Goal: Information Seeking & Learning: Find contact information

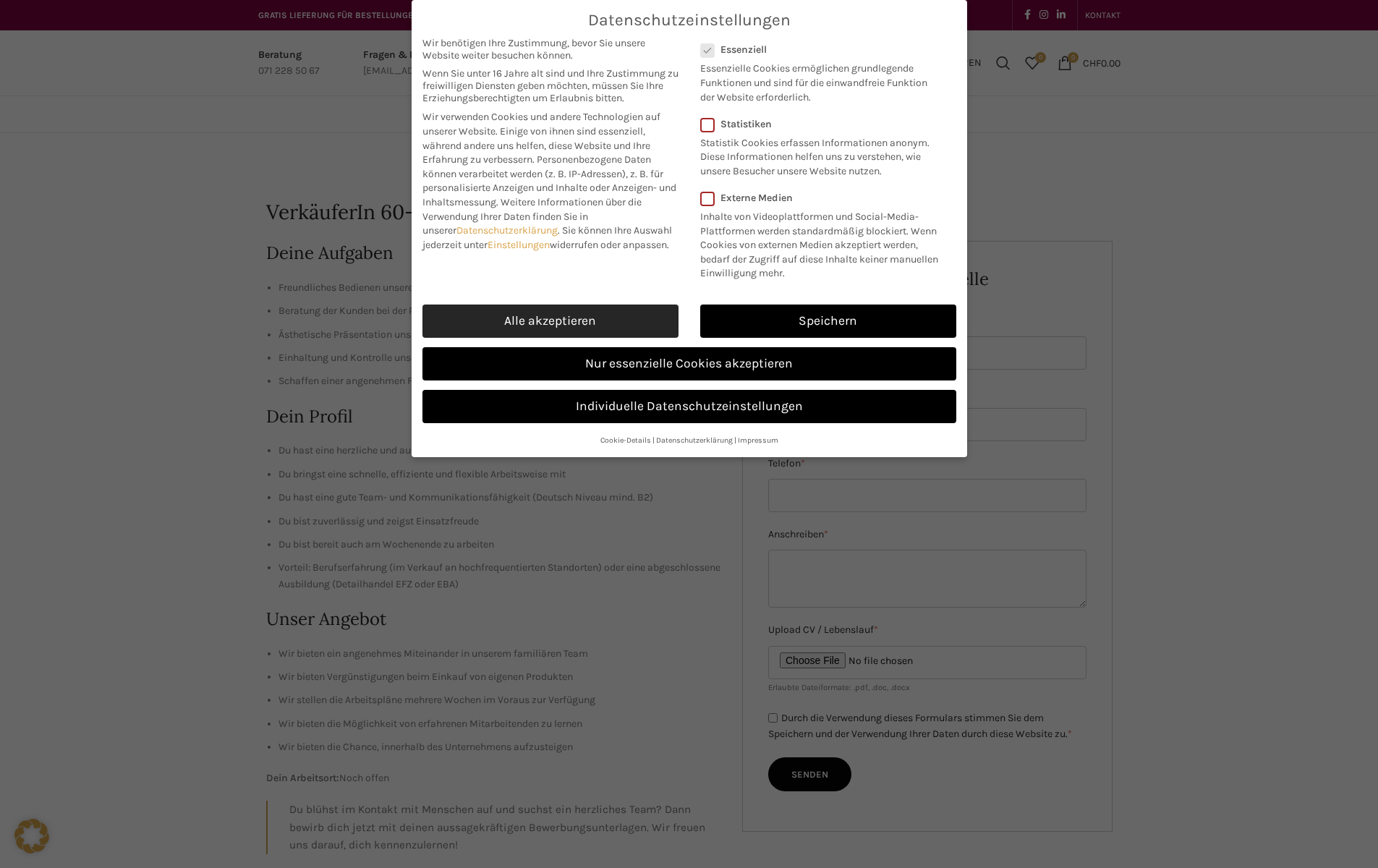
click at [648, 330] on link "Alle akzeptieren" at bounding box center [550, 321] width 256 height 33
checkbox input "true"
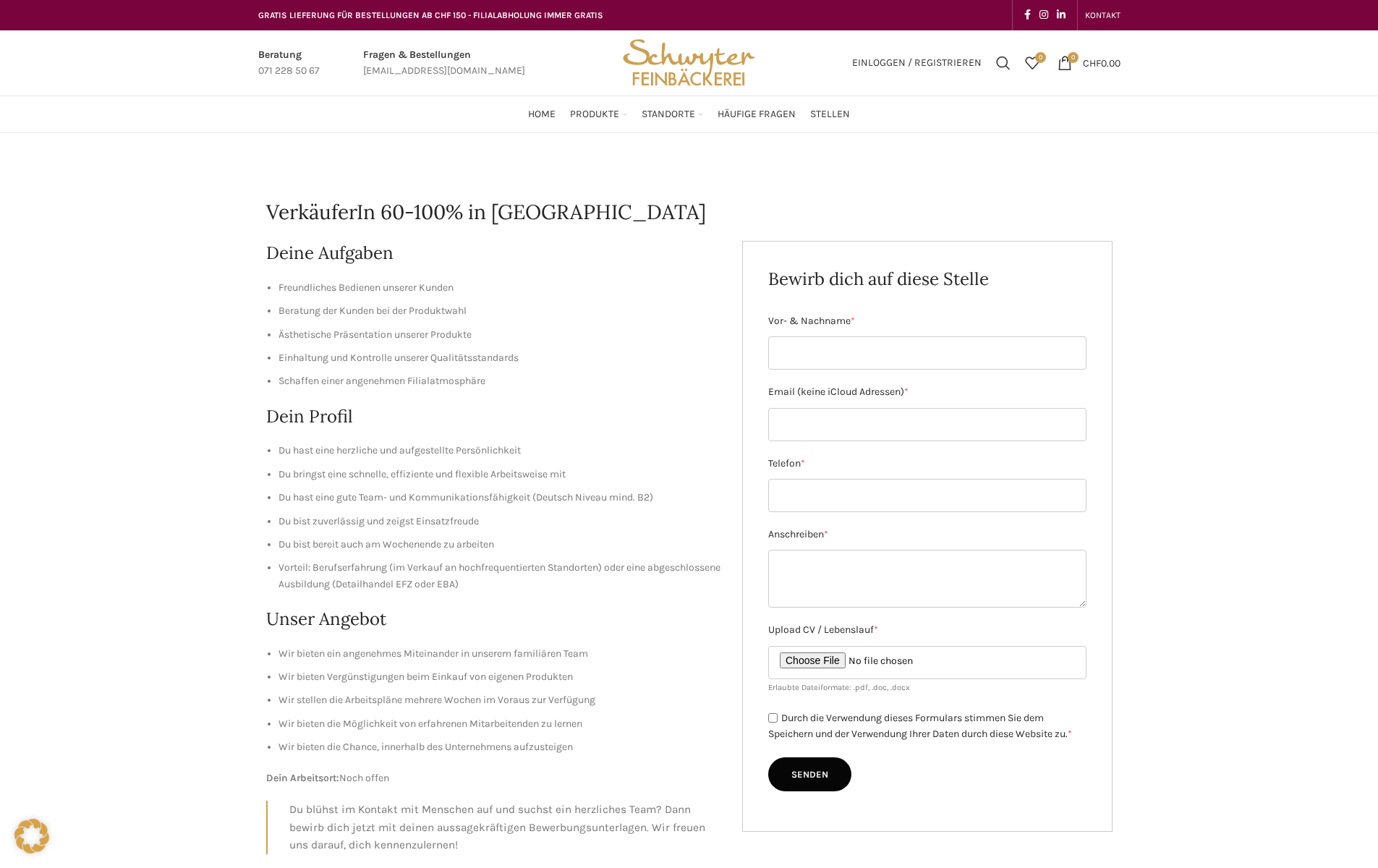
click at [276, 130] on div "Home Produkte PRODUKT KATEGORIEN Apéro & Häppchen Spezialitäten [PERSON_NAME] &…" at bounding box center [689, 114] width 877 height 36
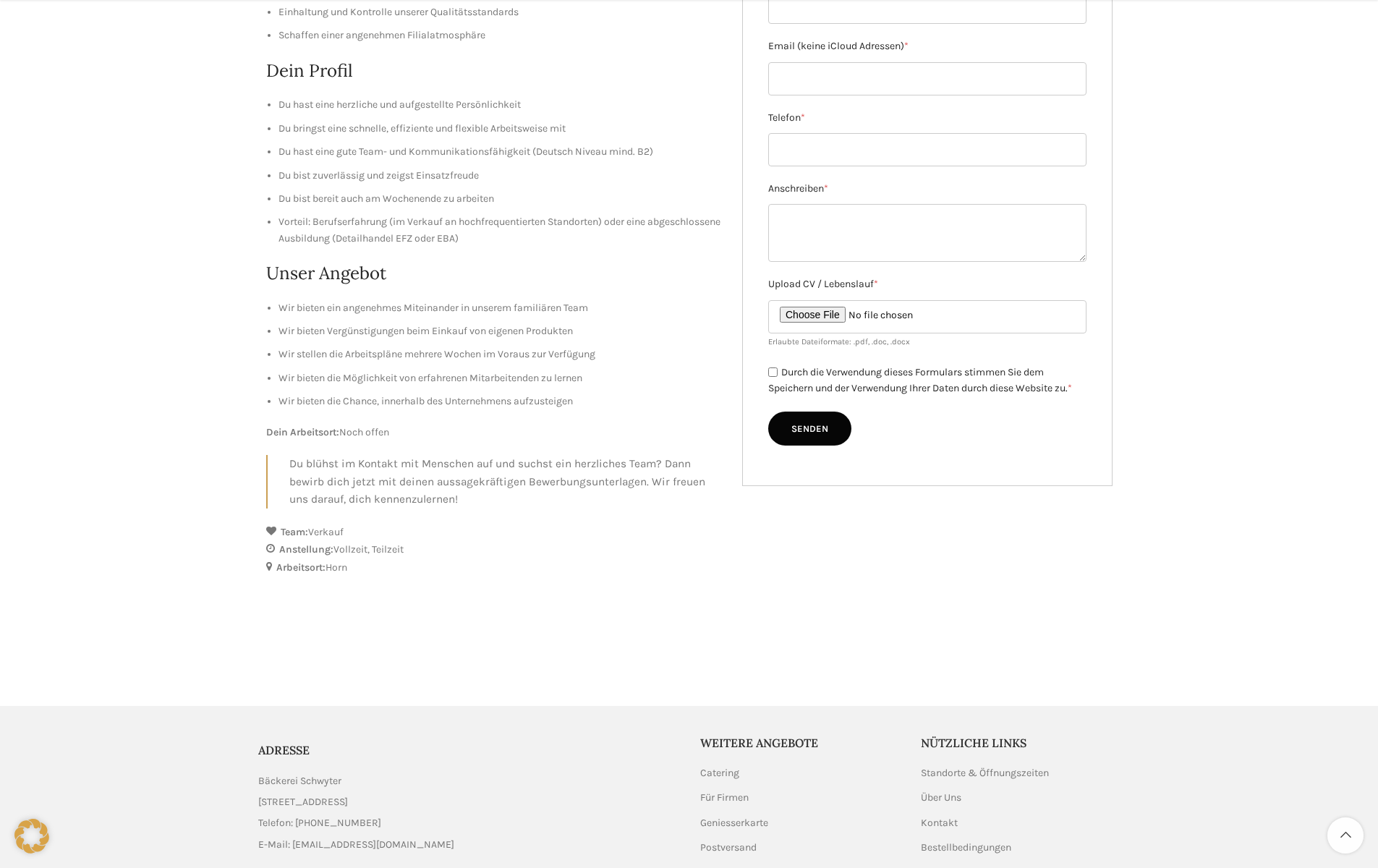
scroll to position [362, 0]
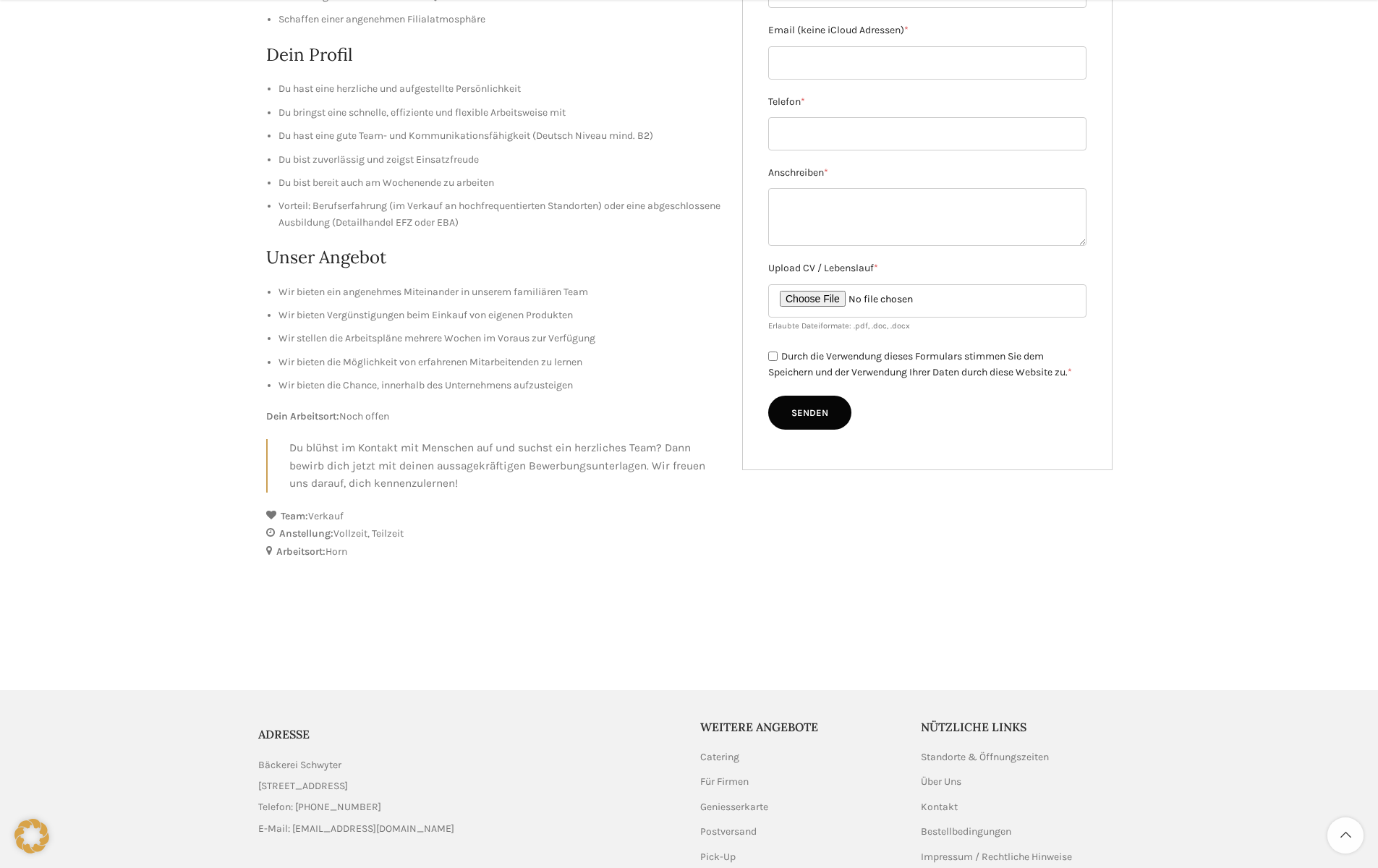
drag, startPoint x: 322, startPoint y: 553, endPoint x: 296, endPoint y: 505, distance: 54.6
click at [322, 553] on strong "Arbeitsort:" at bounding box center [301, 551] width 49 height 12
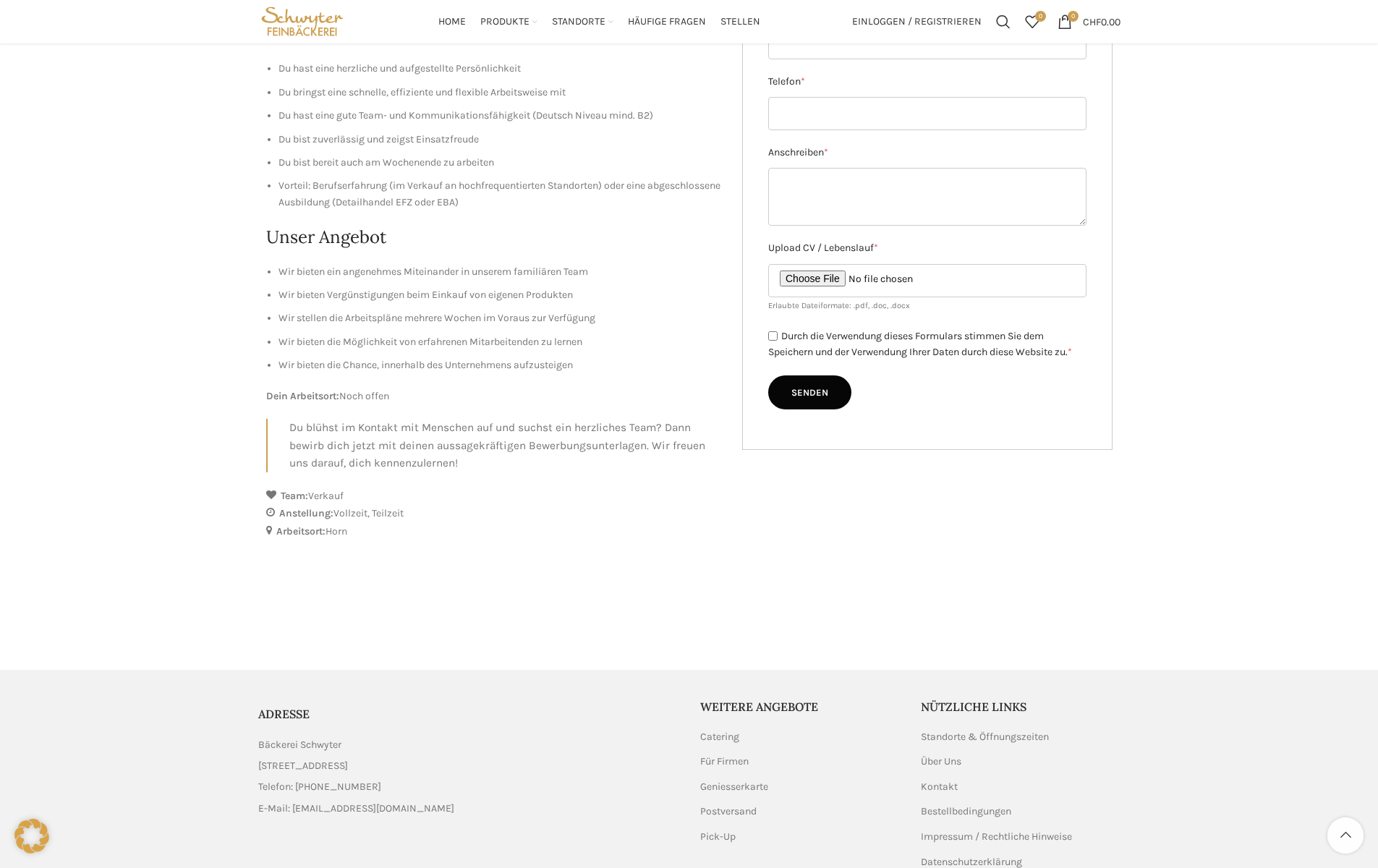
scroll to position [458, 0]
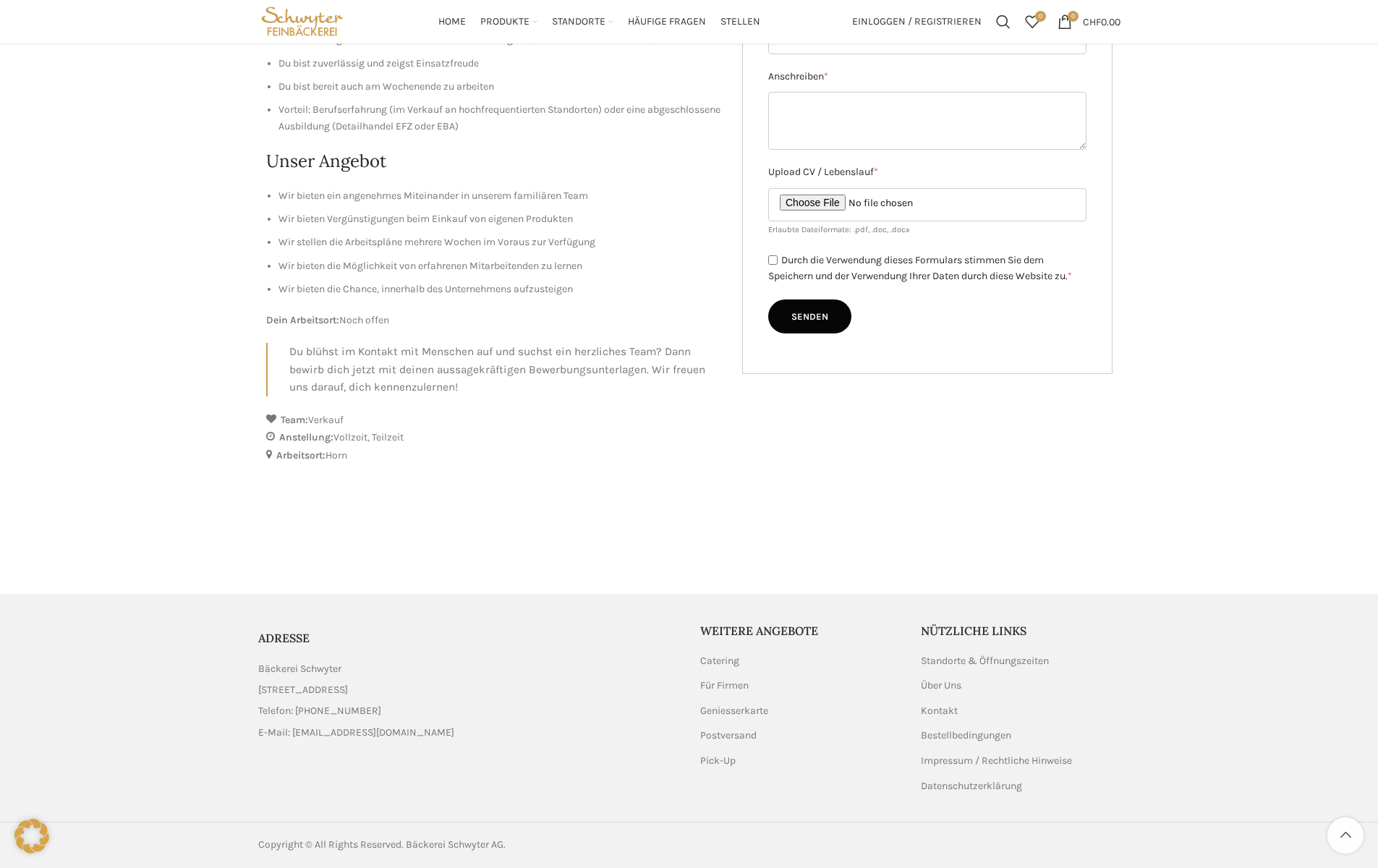
click at [623, 749] on div "ADRESSE Bäckerei Schwyter [STREET_ADDRESS] Telefon: [PHONE_NUMBER] E-Mail: [EMA…" at bounding box center [468, 707] width 421 height 170
click at [1352, 855] on div "Copyright © All Rights Reserved. Bäckerei Schwyter AG." at bounding box center [689, 844] width 1378 height 45
click at [1350, 835] on link "Scroll to top button" at bounding box center [1345, 835] width 36 height 36
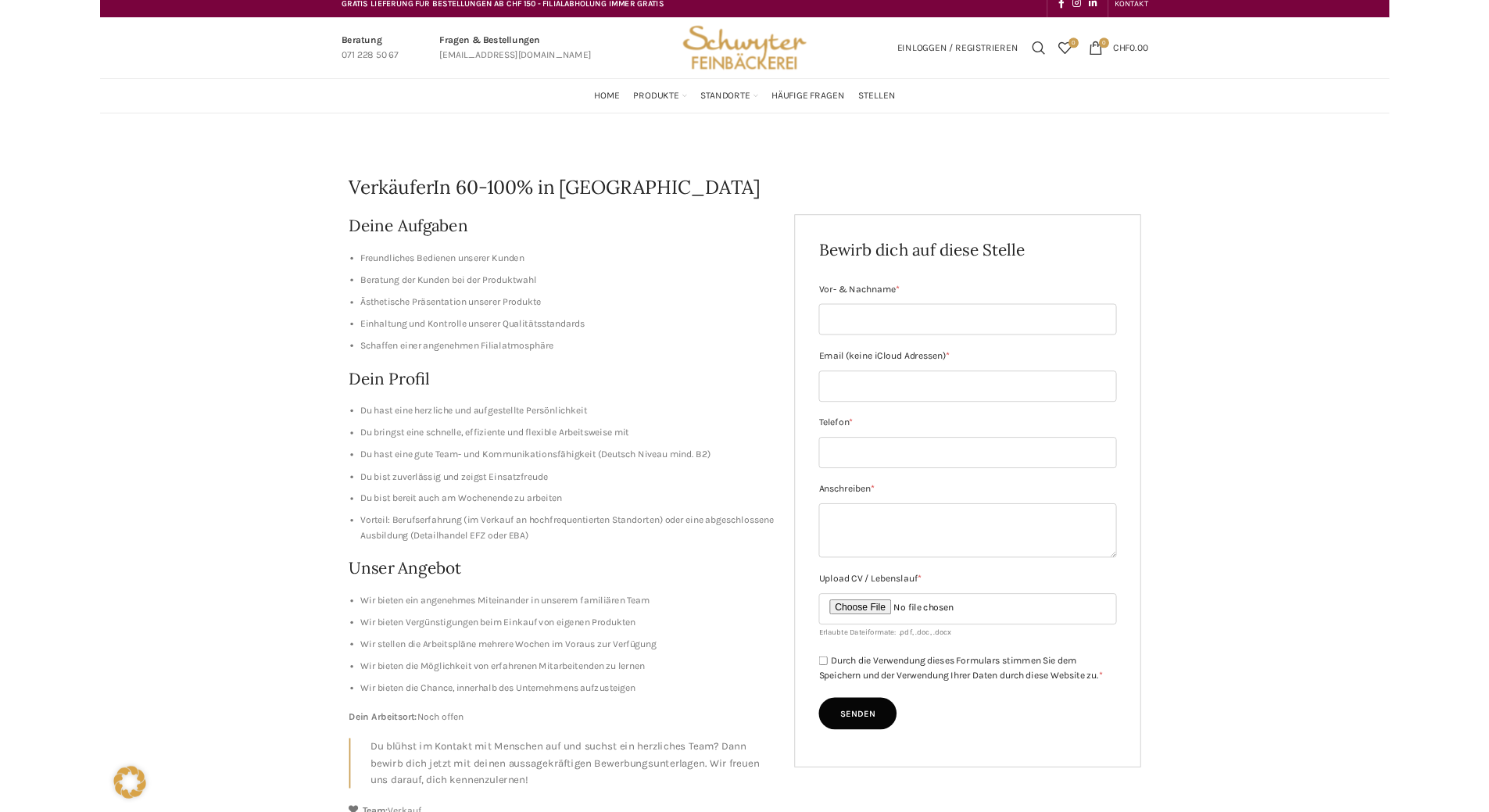
scroll to position [0, 0]
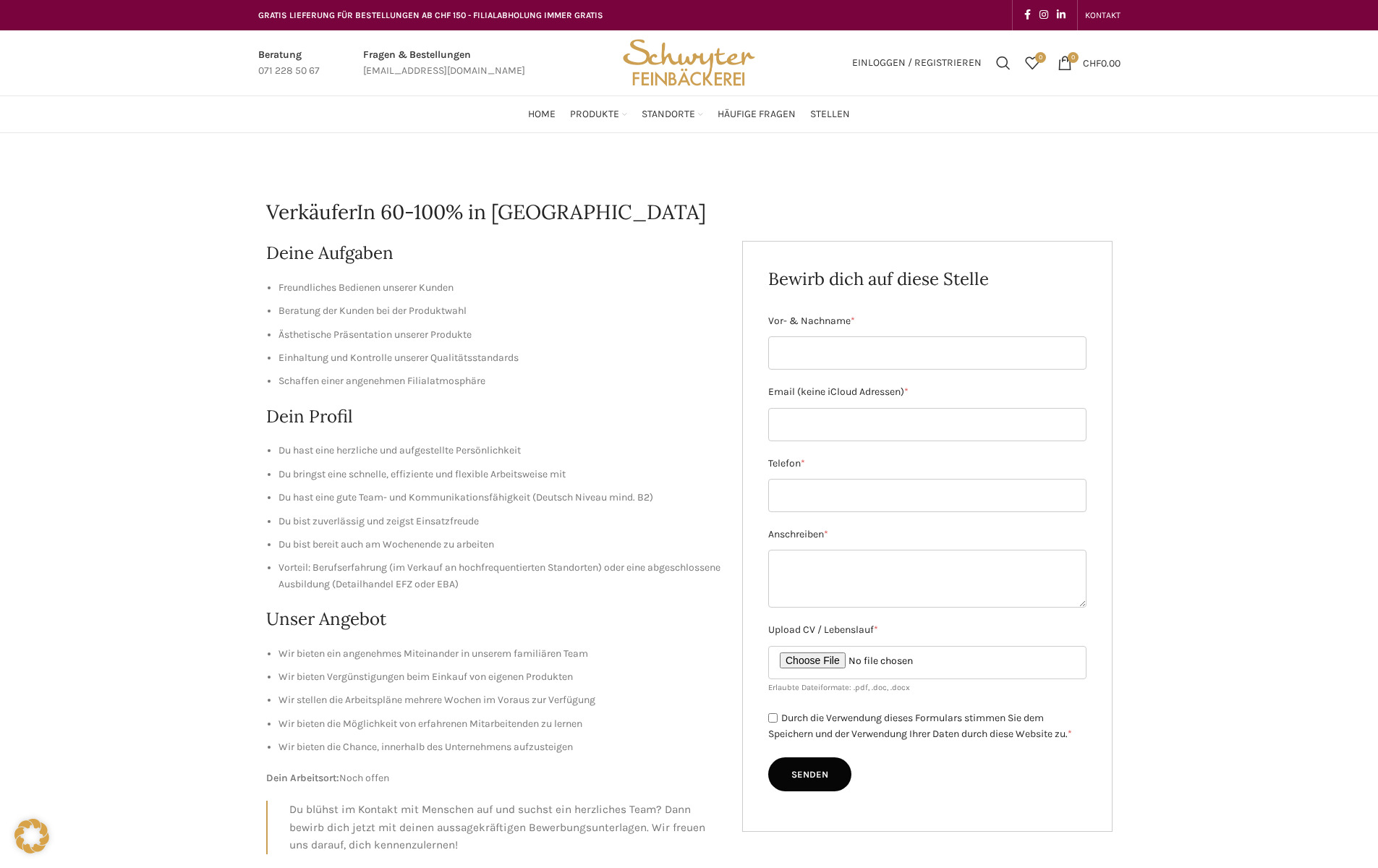
drag, startPoint x: 1270, startPoint y: 4, endPoint x: 1217, endPoint y: 83, distance: 95.1
click at [1217, 83] on div "GRATIS LIEFERUNG FÜR BESTELLUNGEN AB CHF 150 - FILIALABHOLUNG IMMER GRATIS KONT…" at bounding box center [689, 66] width 1378 height 133
click at [1267, 184] on div "VerkäuferIn 60-100% in [GEOGRAPHIC_DATA] Deine Aufgaben Freundliches Bedienen u…" at bounding box center [689, 577] width 1378 height 890
click at [694, 24] on div "KONTAKT" at bounding box center [909, 15] width 438 height 30
drag, startPoint x: 699, startPoint y: 6, endPoint x: 760, endPoint y: 10, distance: 61.1
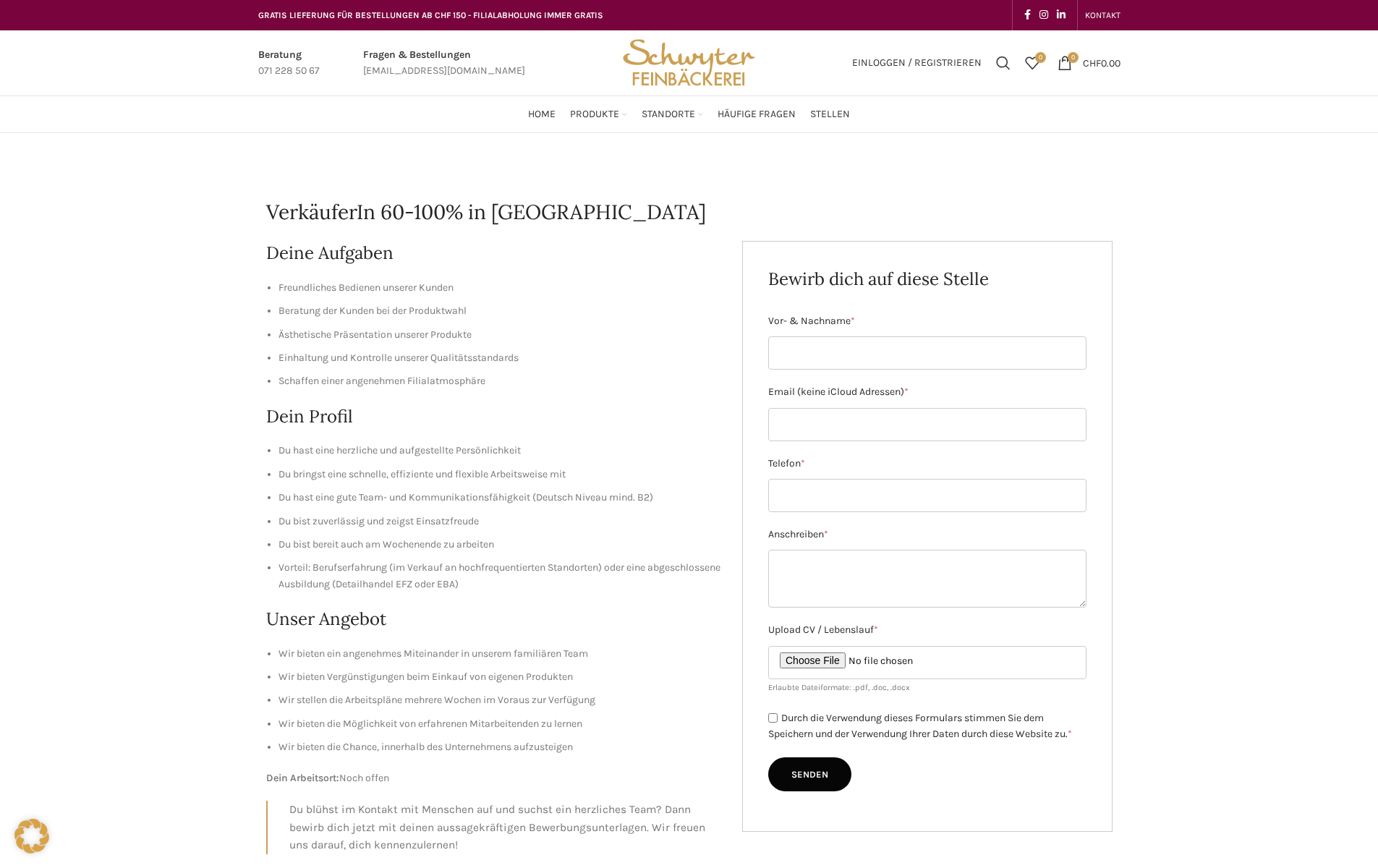
click at [710, 6] on div "KONTAKT" at bounding box center [909, 15] width 438 height 30
